Goal: Task Accomplishment & Management: Use online tool/utility

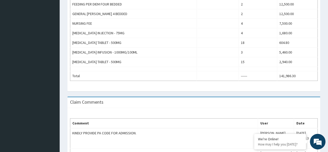
scroll to position [280, 0]
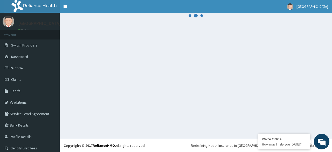
click at [174, 76] on div at bounding box center [196, 76] width 273 height 126
click at [17, 78] on span "Claims" at bounding box center [16, 79] width 10 height 5
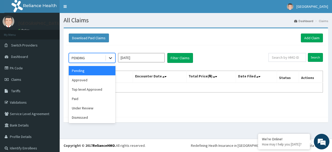
click at [112, 59] on icon at bounding box center [110, 57] width 5 height 5
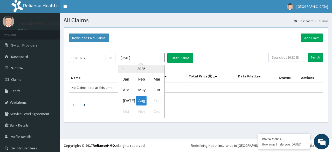
click at [145, 60] on input "[DATE]" at bounding box center [141, 57] width 47 height 9
click at [129, 101] on div "Jul" at bounding box center [126, 101] width 10 height 10
click at [146, 56] on input "Jun 2025" at bounding box center [141, 57] width 47 height 9
click at [145, 102] on div "Aug" at bounding box center [141, 101] width 10 height 10
type input "Jul 2025"
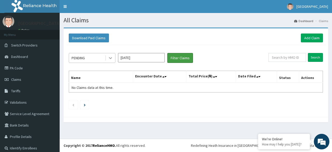
drag, startPoint x: 183, startPoint y: 55, endPoint x: 111, endPoint y: 57, distance: 71.9
click at [111, 57] on div "PENDING Jul 2025 Filter Claims" at bounding box center [169, 58] width 200 height 10
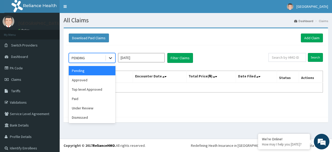
click at [111, 57] on icon at bounding box center [110, 57] width 5 height 5
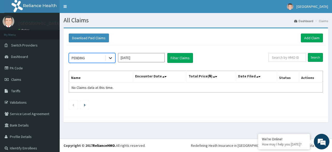
click at [111, 56] on icon at bounding box center [110, 57] width 5 height 5
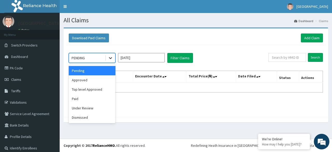
click at [111, 56] on icon at bounding box center [110, 57] width 5 height 5
click at [81, 99] on div "Paid" at bounding box center [92, 98] width 47 height 9
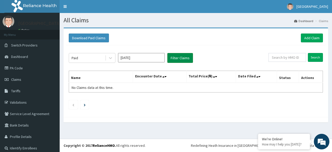
click at [185, 54] on button "Filter Claims" at bounding box center [180, 58] width 26 height 10
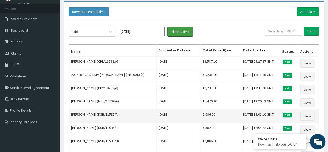
scroll to position [26, 0]
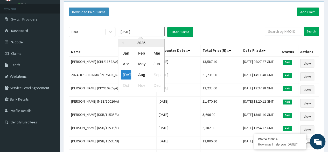
click at [160, 30] on input "Jul 2025" at bounding box center [141, 31] width 47 height 9
click at [139, 74] on div "Aug" at bounding box center [141, 75] width 10 height 10
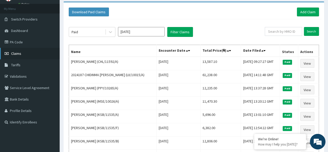
click at [22, 52] on link "Claims" at bounding box center [30, 53] width 60 height 11
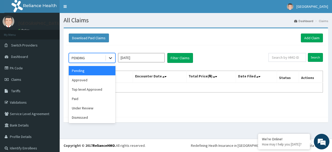
click at [112, 59] on icon at bounding box center [110, 57] width 5 height 5
click at [94, 101] on div "Paid" at bounding box center [92, 98] width 47 height 9
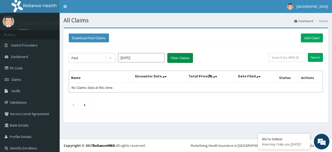
click at [185, 59] on button "Filter Claims" at bounding box center [180, 58] width 26 height 10
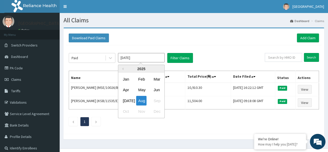
click at [125, 57] on input "[DATE]" at bounding box center [141, 57] width 47 height 9
click at [126, 100] on div "Jul" at bounding box center [126, 101] width 10 height 10
click at [136, 56] on input "Jun 2025" at bounding box center [141, 57] width 47 height 9
click at [141, 99] on div "Aug" at bounding box center [141, 101] width 10 height 10
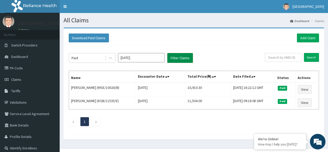
click at [180, 58] on button "Filter Claims" at bounding box center [180, 58] width 26 height 10
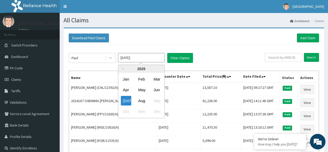
click at [124, 59] on input "Jul 2025" at bounding box center [141, 57] width 47 height 9
click at [138, 98] on div "Aug" at bounding box center [141, 101] width 10 height 10
click at [136, 58] on input "Jul 2025" at bounding box center [141, 57] width 47 height 9
click at [127, 101] on div "Jul" at bounding box center [126, 101] width 10 height 10
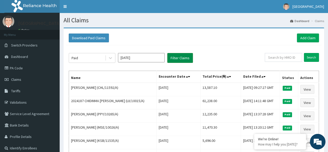
click at [177, 60] on button "Filter Claims" at bounding box center [180, 58] width 26 height 10
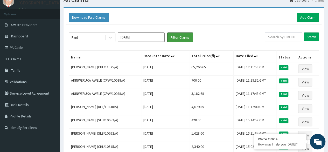
scroll to position [20, 0]
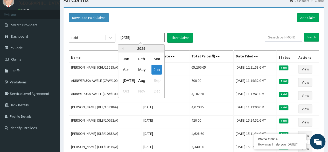
click at [151, 33] on input "Jun 2025" at bounding box center [141, 37] width 47 height 9
click at [142, 81] on div "Aug" at bounding box center [141, 81] width 10 height 10
type input "Jul 2025"
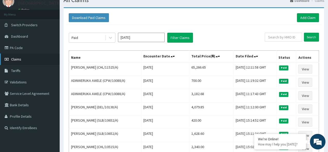
click at [21, 57] on span "Claims" at bounding box center [16, 59] width 10 height 5
click at [16, 59] on span "Claims" at bounding box center [16, 59] width 10 height 5
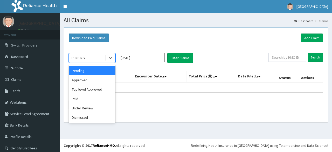
click at [111, 58] on icon at bounding box center [110, 58] width 3 height 2
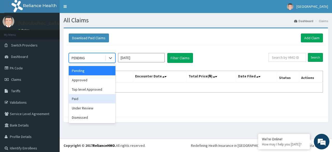
click at [91, 97] on div "Paid" at bounding box center [92, 98] width 47 height 9
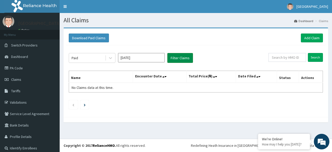
click at [181, 54] on button "Filter Claims" at bounding box center [180, 58] width 26 height 10
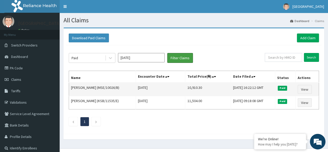
scroll to position [9, 0]
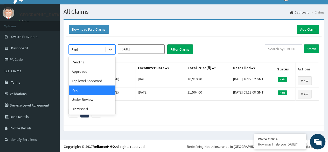
click at [110, 50] on icon at bounding box center [110, 49] width 5 height 5
click at [77, 73] on div "Approved" at bounding box center [92, 71] width 47 height 9
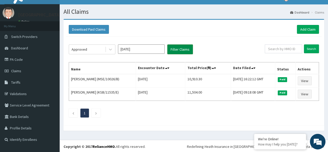
click at [179, 52] on button "Filter Claims" at bounding box center [180, 49] width 26 height 10
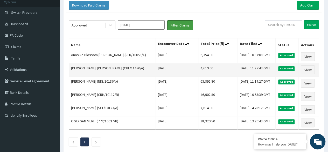
scroll to position [32, 0]
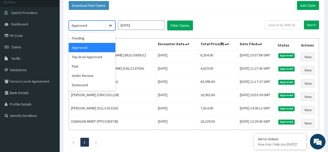
click at [110, 23] on icon at bounding box center [110, 25] width 5 height 5
click at [84, 38] on div "Pending" at bounding box center [92, 37] width 47 height 9
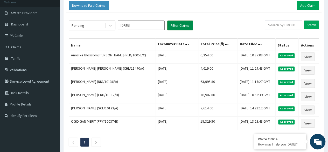
click at [180, 23] on button "Filter Claims" at bounding box center [180, 26] width 26 height 10
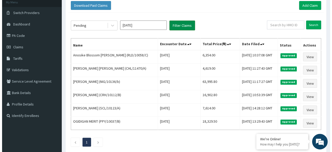
scroll to position [0, 0]
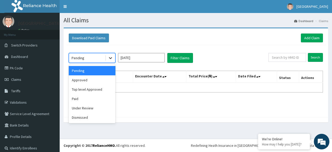
click at [112, 55] on icon at bounding box center [110, 57] width 5 height 5
click at [83, 107] on div "Under Review" at bounding box center [92, 107] width 47 height 9
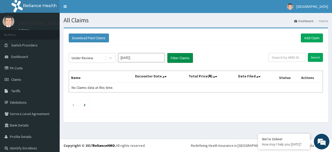
click at [179, 54] on button "Filter Claims" at bounding box center [180, 58] width 26 height 10
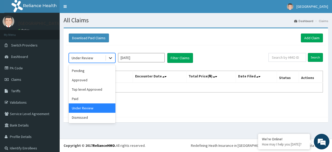
click at [108, 58] on icon at bounding box center [110, 57] width 5 height 5
click at [81, 89] on div "Top level Approved" at bounding box center [92, 89] width 47 height 9
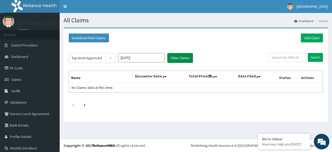
click at [176, 57] on button "Filter Claims" at bounding box center [180, 58] width 26 height 10
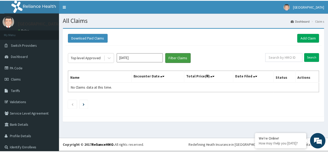
scroll to position [4, 0]
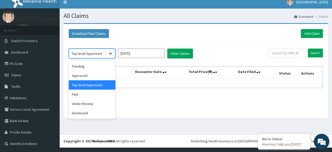
click at [110, 49] on div at bounding box center [110, 53] width 9 height 9
click at [88, 76] on div "Approved" at bounding box center [92, 75] width 47 height 9
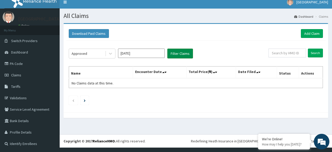
click at [168, 54] on button "Filter Claims" at bounding box center [180, 54] width 26 height 10
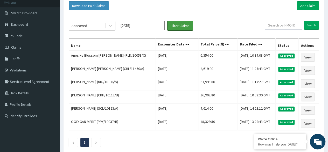
scroll to position [33, 0]
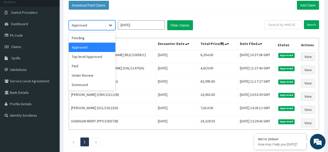
click at [110, 25] on icon at bounding box center [110, 26] width 3 height 2
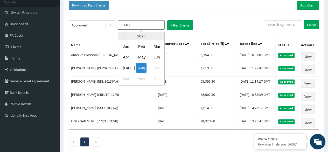
click at [125, 27] on input "[DATE]" at bounding box center [141, 24] width 47 height 9
click at [127, 70] on div "Jul" at bounding box center [126, 68] width 10 height 10
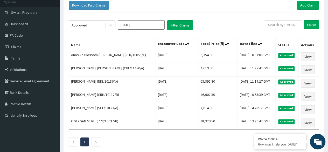
click at [135, 27] on input "Jun 2025" at bounding box center [141, 24] width 47 height 9
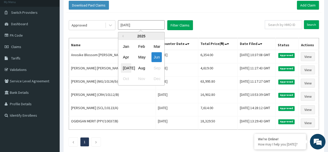
click at [126, 66] on div "Jul" at bounding box center [126, 68] width 10 height 10
click at [143, 28] on input "Jun 2025" at bounding box center [141, 24] width 47 height 9
click at [142, 66] on div "Aug" at bounding box center [141, 68] width 10 height 10
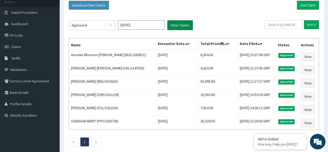
click at [176, 24] on button "Filter Claims" at bounding box center [180, 25] width 26 height 10
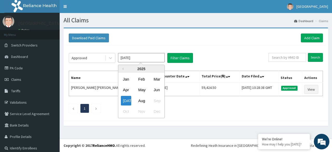
click at [129, 60] on input "Jul 2025" at bounding box center [141, 57] width 47 height 9
click at [142, 100] on div "Aug" at bounding box center [141, 101] width 10 height 10
click at [133, 57] on input "Jul 2025" at bounding box center [141, 57] width 47 height 9
click at [127, 101] on div "Jul" at bounding box center [126, 101] width 10 height 10
type input "Jun 2025"
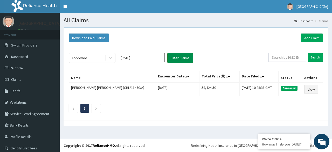
click at [178, 59] on button "Filter Claims" at bounding box center [180, 58] width 26 height 10
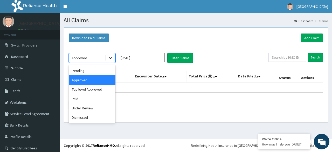
click at [110, 56] on icon at bounding box center [110, 57] width 5 height 5
click at [91, 96] on div "Paid" at bounding box center [92, 98] width 47 height 9
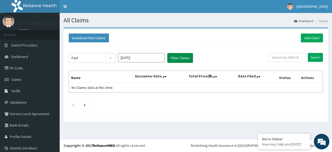
click at [172, 59] on button "Filter Claims" at bounding box center [180, 58] width 26 height 10
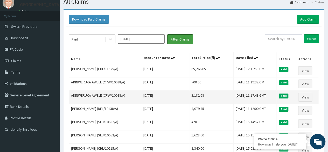
scroll to position [19, 0]
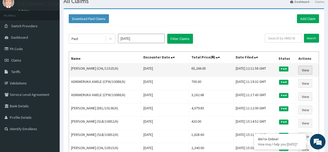
click at [309, 67] on link "View" at bounding box center [305, 70] width 14 height 9
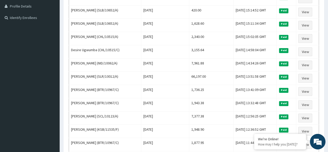
scroll to position [131, 0]
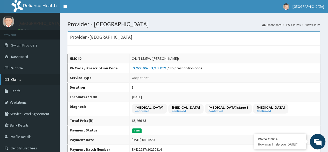
click at [13, 80] on span "Claims" at bounding box center [16, 79] width 10 height 5
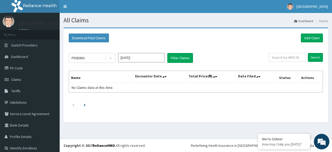
click at [13, 80] on span "Claims" at bounding box center [16, 79] width 10 height 5
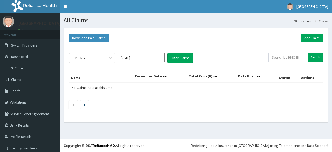
click at [202, 74] on th "Total Price(₦)" at bounding box center [211, 77] width 50 height 12
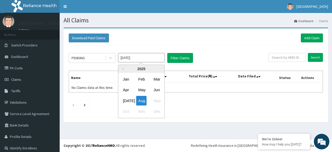
click at [133, 59] on input "[DATE]" at bounding box center [141, 57] width 47 height 9
click at [128, 101] on div "[DATE]" at bounding box center [126, 101] width 10 height 10
type input "[DATE]"
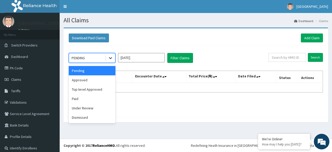
click at [110, 57] on icon at bounding box center [110, 57] width 5 height 5
click at [92, 80] on div "Approved" at bounding box center [92, 79] width 47 height 9
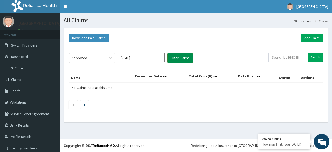
click at [176, 58] on button "Filter Claims" at bounding box center [180, 58] width 26 height 10
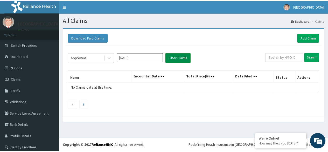
scroll to position [4, 0]
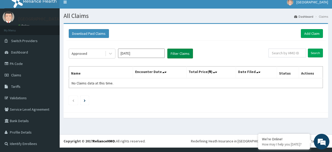
click at [179, 53] on button "Filter Claims" at bounding box center [180, 54] width 26 height 10
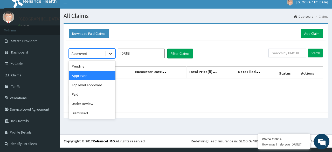
click at [108, 52] on icon at bounding box center [110, 53] width 5 height 5
click at [76, 92] on div "Paid" at bounding box center [92, 94] width 47 height 9
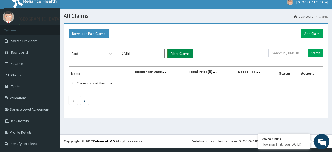
click at [185, 53] on button "Filter Claims" at bounding box center [180, 54] width 26 height 10
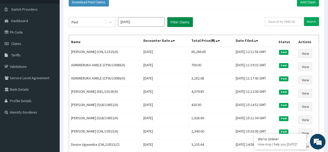
scroll to position [36, 0]
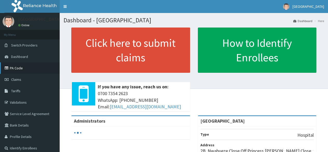
click at [13, 68] on link "PA Code" at bounding box center [30, 67] width 60 height 11
